Goal: Task Accomplishment & Management: Manage account settings

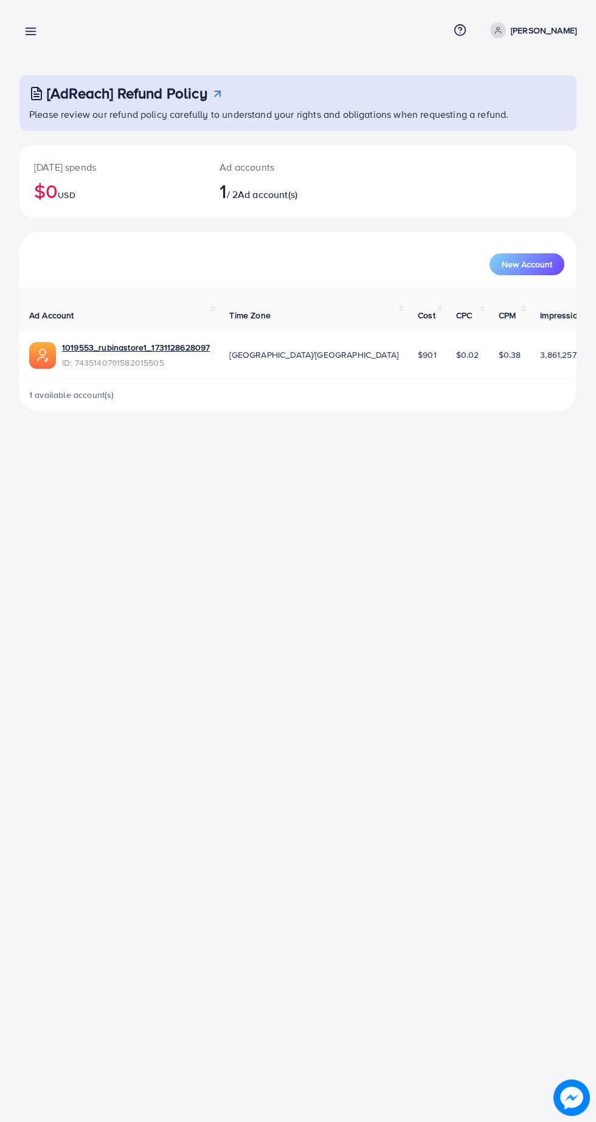
click at [35, 30] on icon at bounding box center [30, 31] width 13 height 13
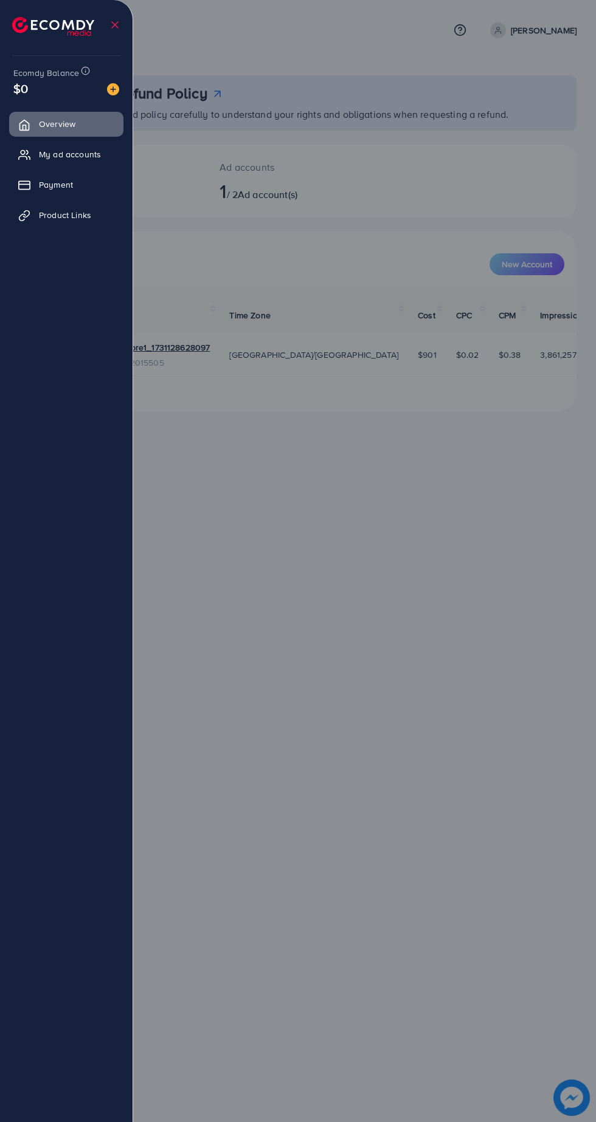
click at [123, 16] on div at bounding box center [66, 21] width 133 height 43
click at [118, 21] on icon at bounding box center [115, 25] width 12 height 12
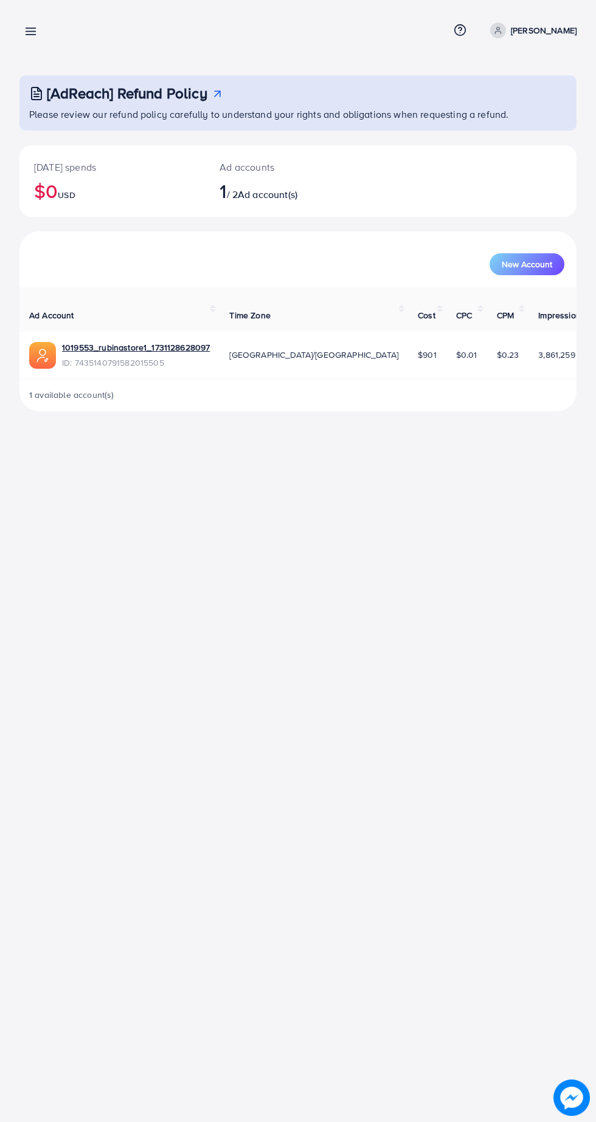
click at [30, 35] on line at bounding box center [31, 35] width 10 height 0
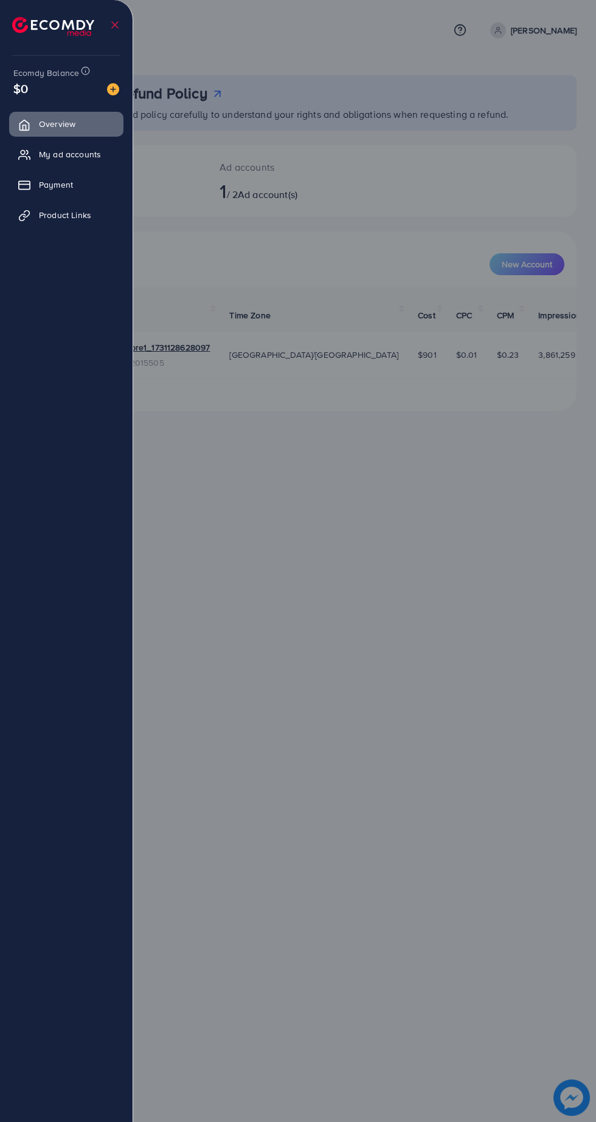
click at [112, 27] on line at bounding box center [115, 25] width 6 height 6
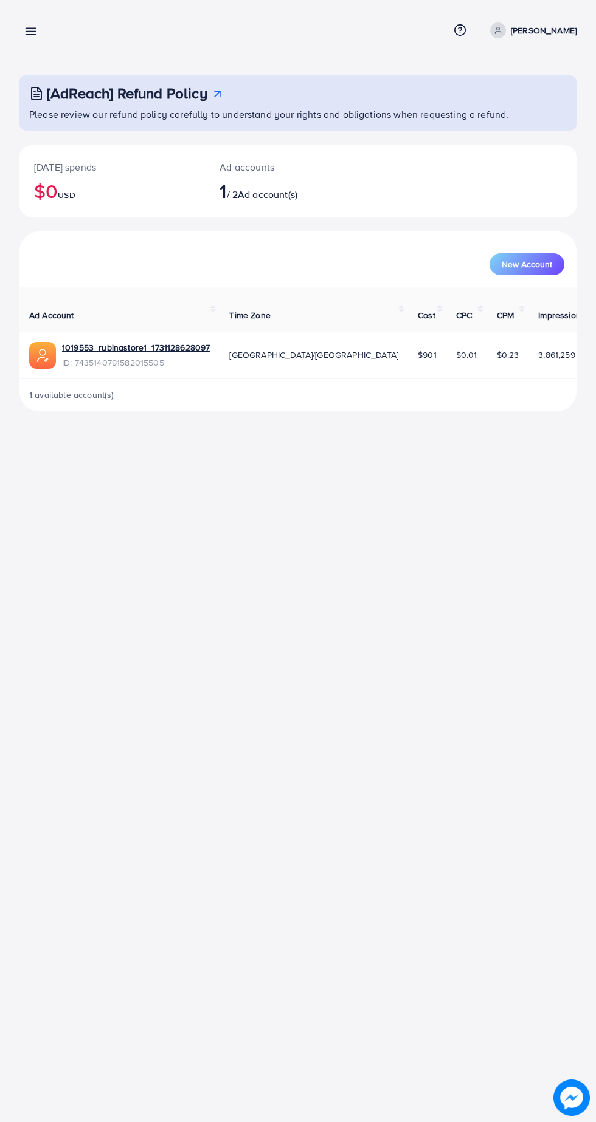
click at [512, 36] on p "[PERSON_NAME]" at bounding box center [543, 30] width 66 height 15
click at [510, 103] on span "Log out" at bounding box center [503, 99] width 33 height 15
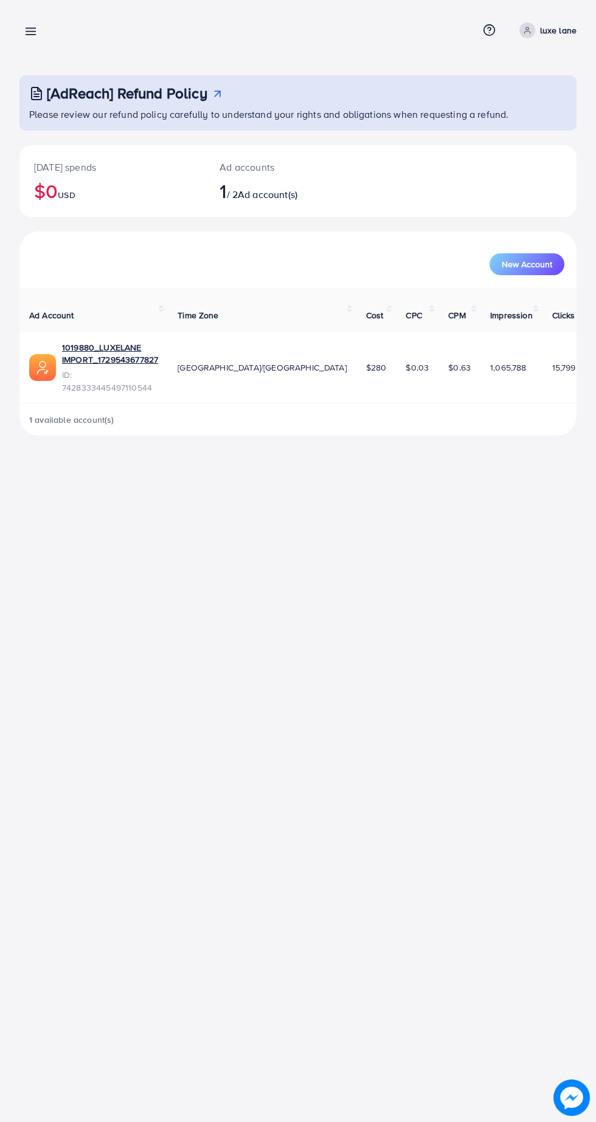
click at [36, 33] on icon at bounding box center [30, 31] width 13 height 13
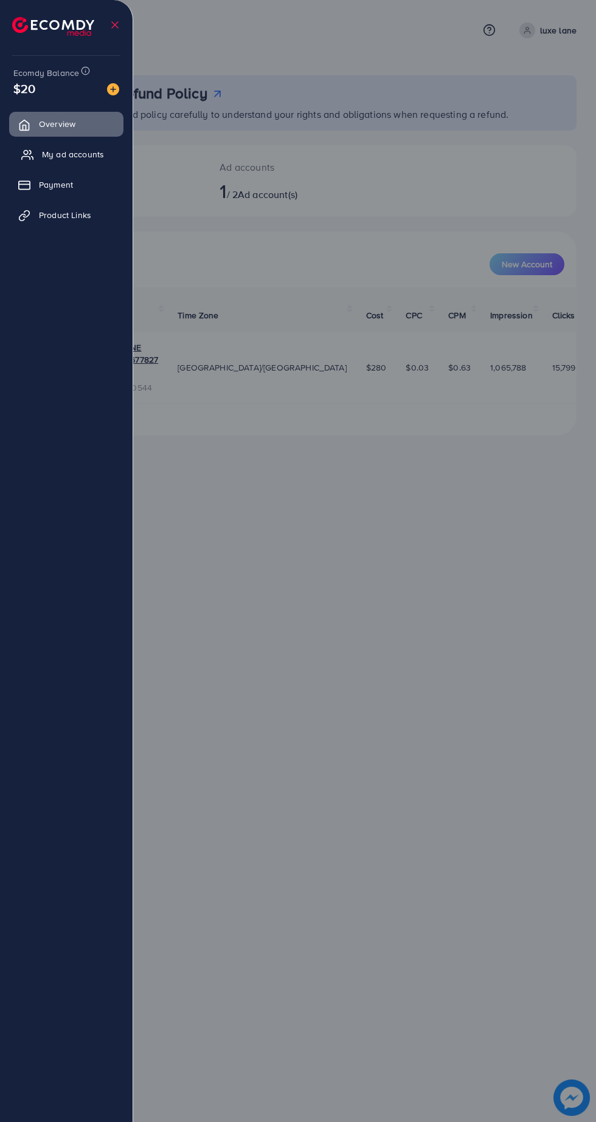
click at [57, 157] on span "My ad accounts" at bounding box center [73, 154] width 62 height 12
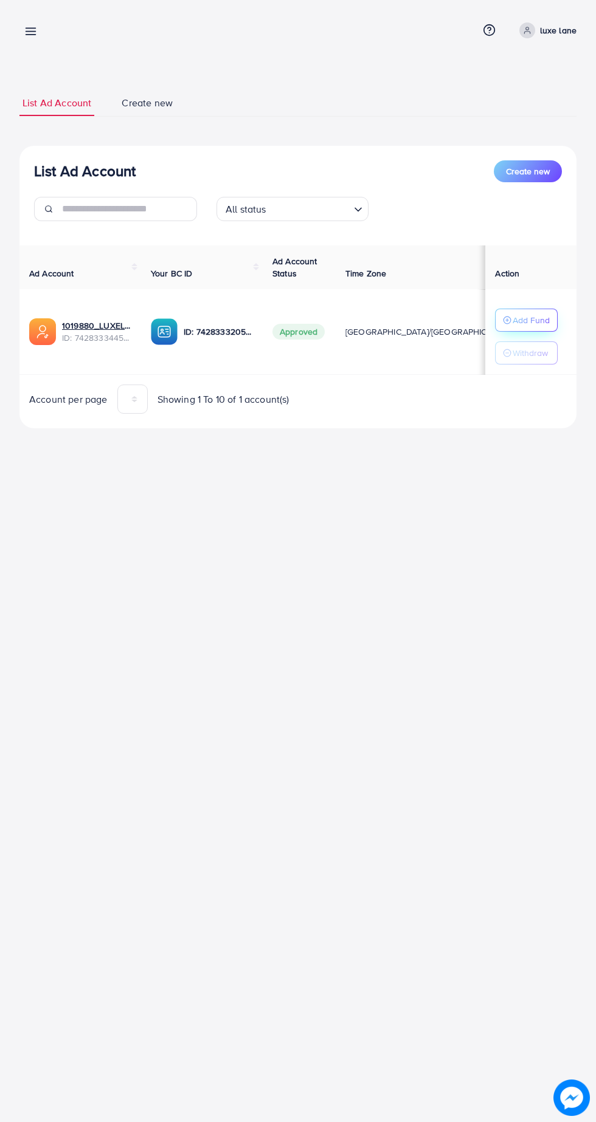
click at [536, 314] on p "Add Fund" at bounding box center [530, 320] width 37 height 15
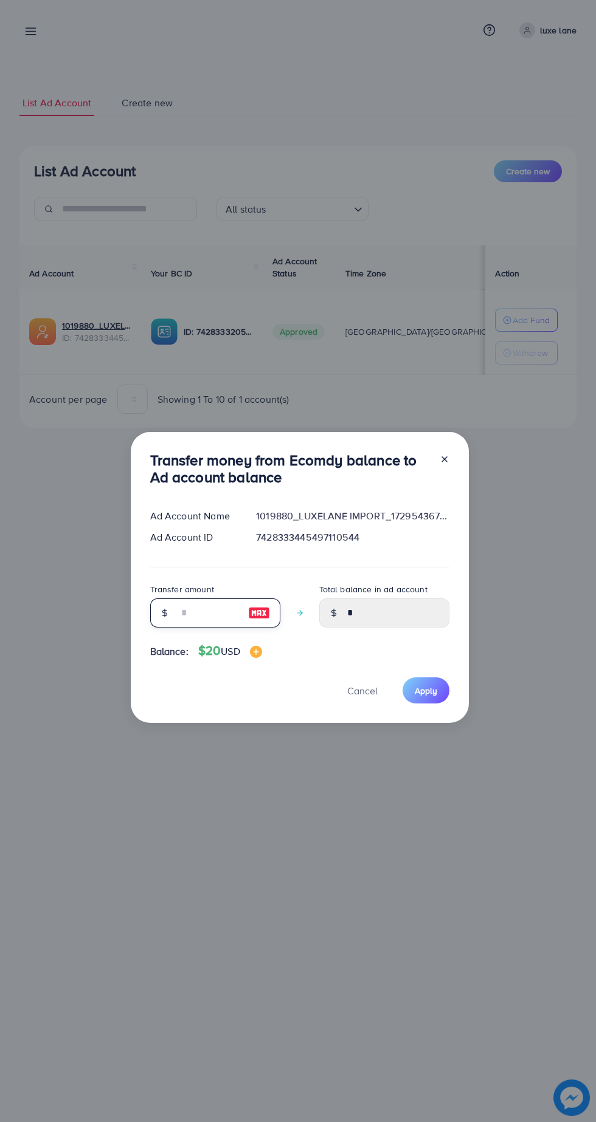
click at [219, 609] on input "number" at bounding box center [208, 613] width 61 height 29
type input "*"
type input "****"
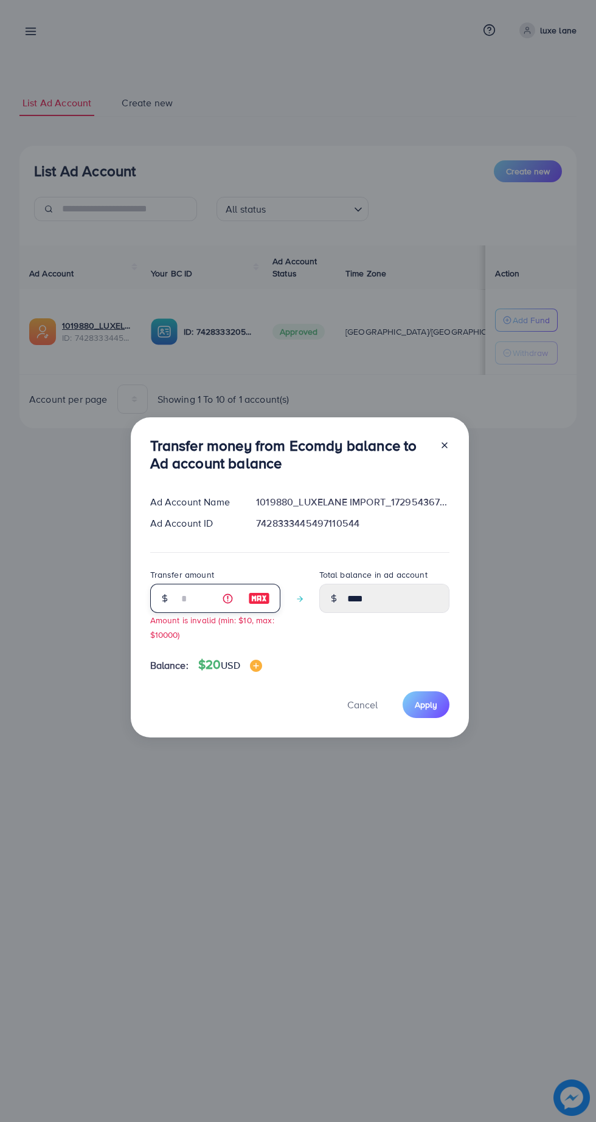
type input "**"
type input "*****"
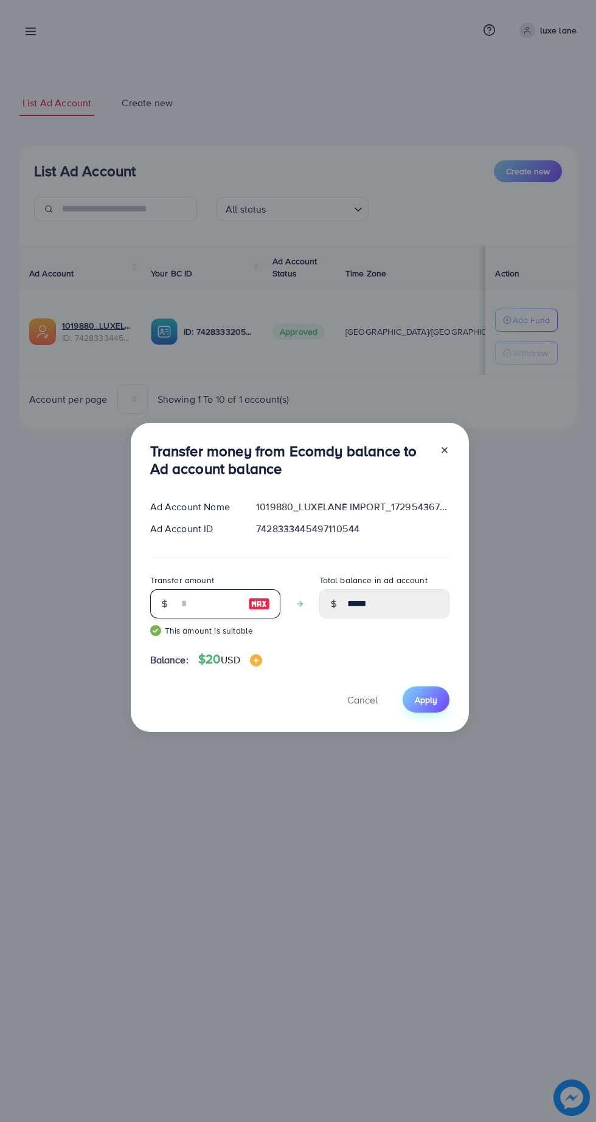
type input "**"
click at [431, 696] on span "Apply" at bounding box center [425, 700] width 22 height 12
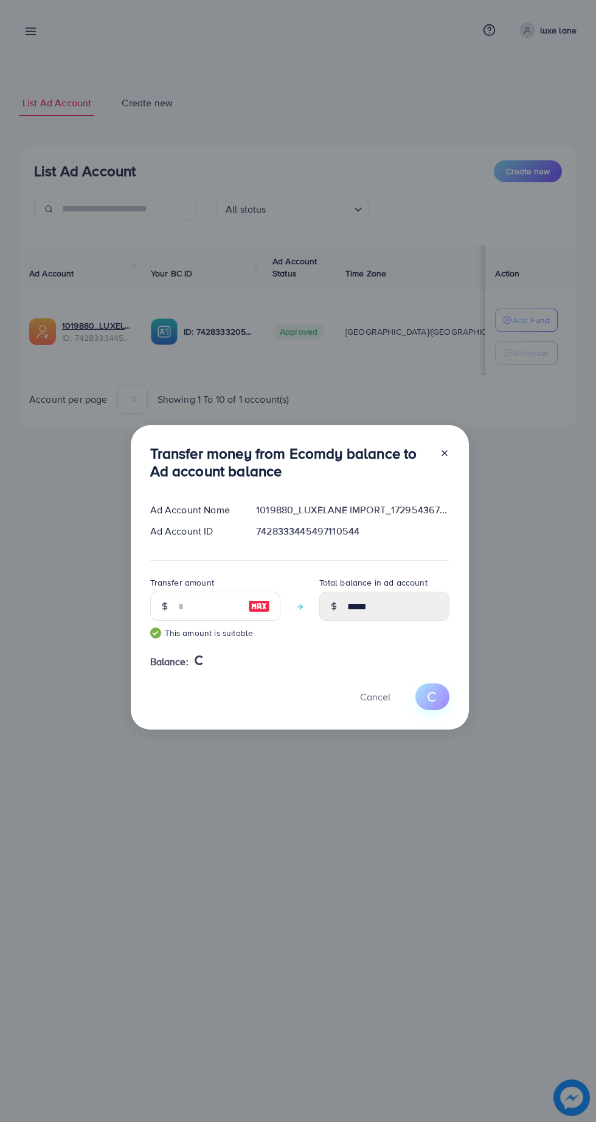
type input "*"
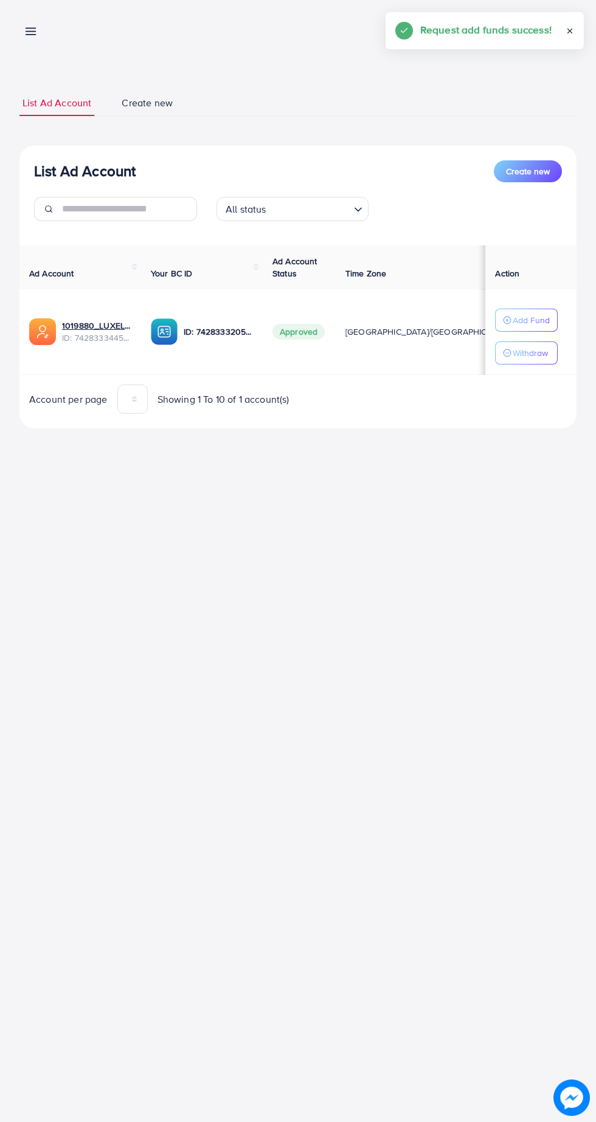
click at [569, 30] on icon at bounding box center [569, 31] width 9 height 9
click at [527, 32] on icon at bounding box center [527, 30] width 9 height 9
click at [508, 99] on span "Log out" at bounding box center [503, 99] width 33 height 15
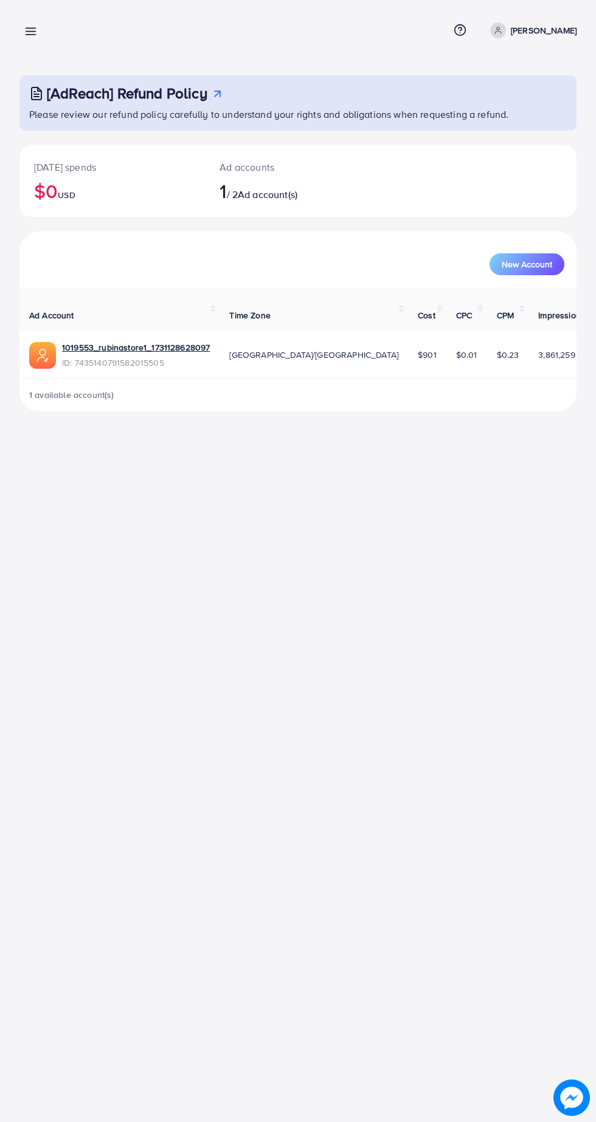
click at [29, 25] on icon at bounding box center [30, 31] width 13 height 13
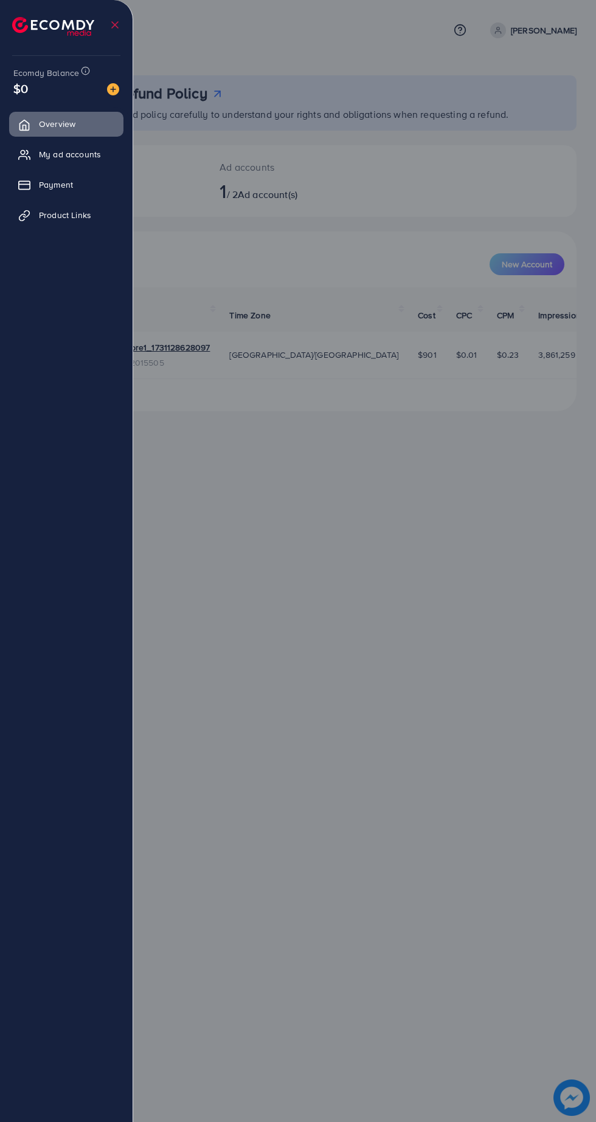
click at [117, 29] on icon at bounding box center [115, 25] width 12 height 12
